Goal: Check status

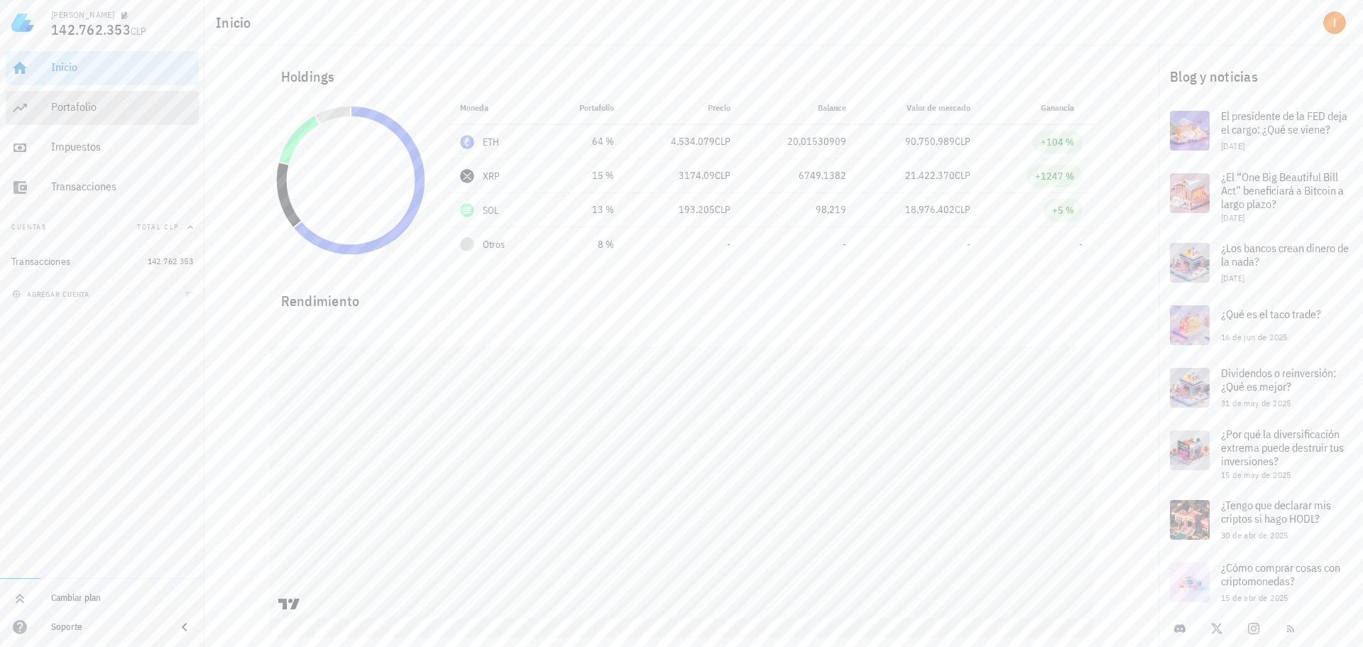
click at [158, 111] on div "Portafolio" at bounding box center [122, 106] width 142 height 13
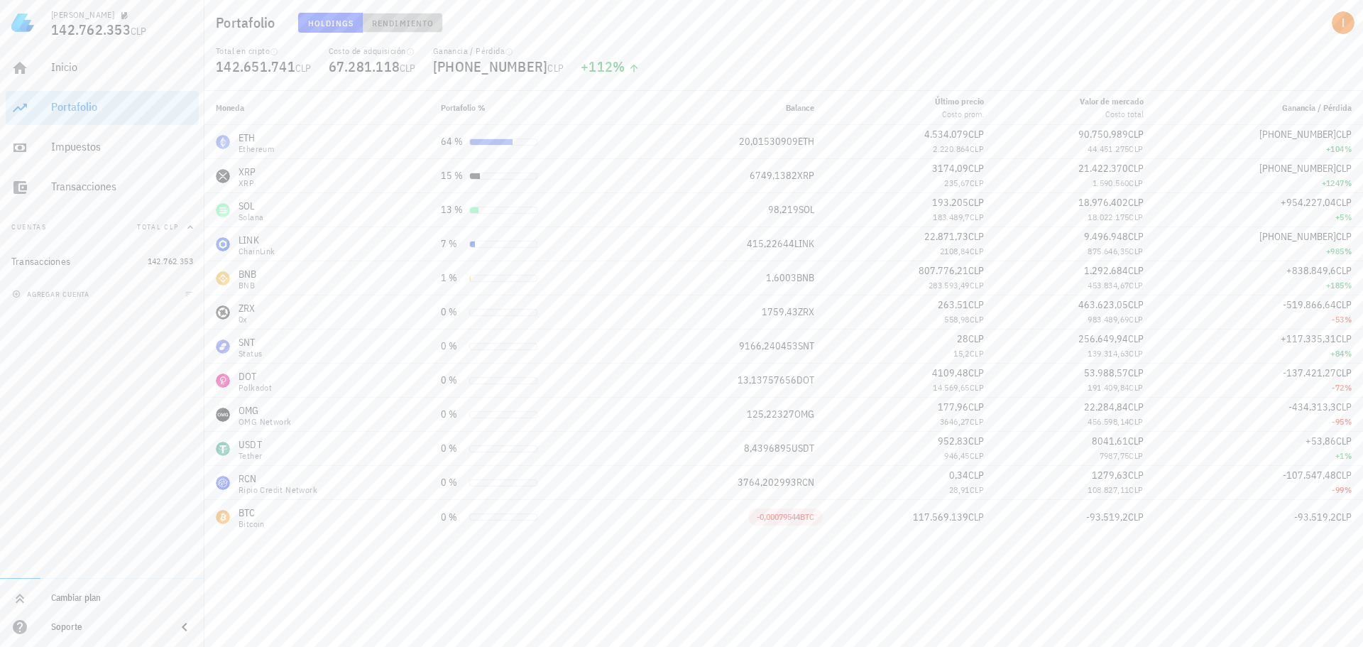
click at [408, 23] on span "Rendimiento" at bounding box center [402, 23] width 62 height 11
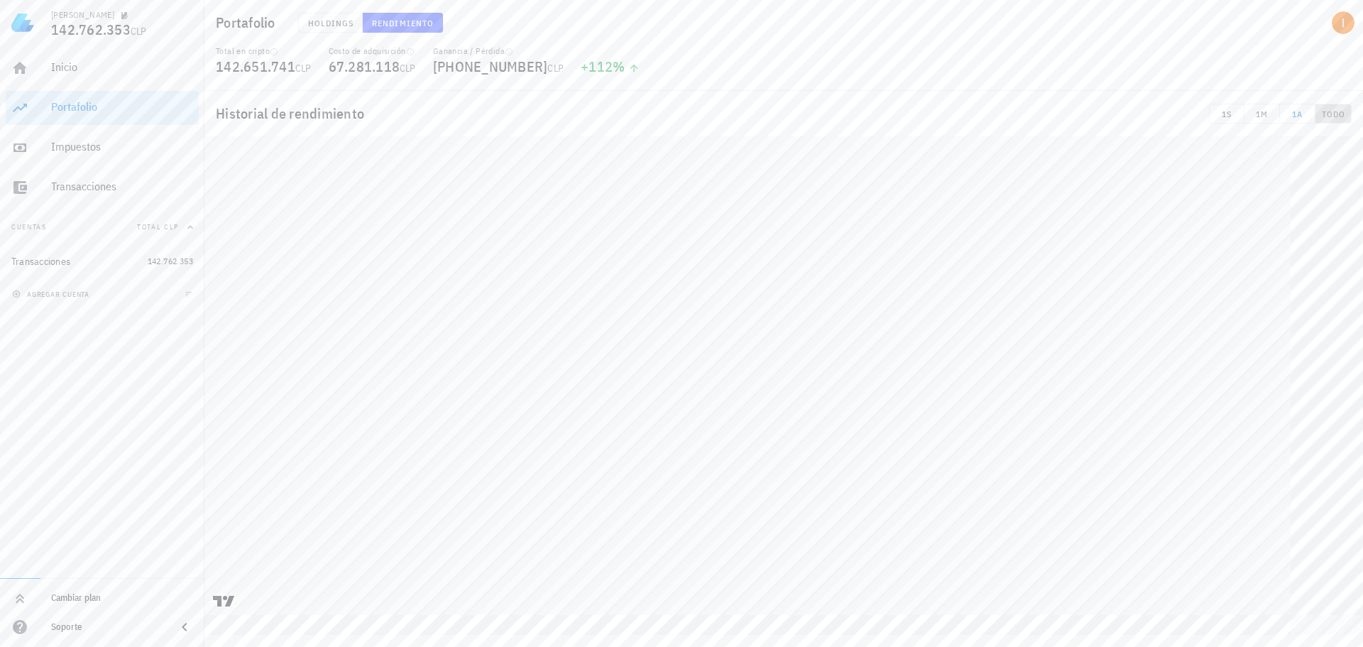
click at [1342, 104] on button "TODO" at bounding box center [1333, 114] width 36 height 20
